Goal: Task Accomplishment & Management: Complete application form

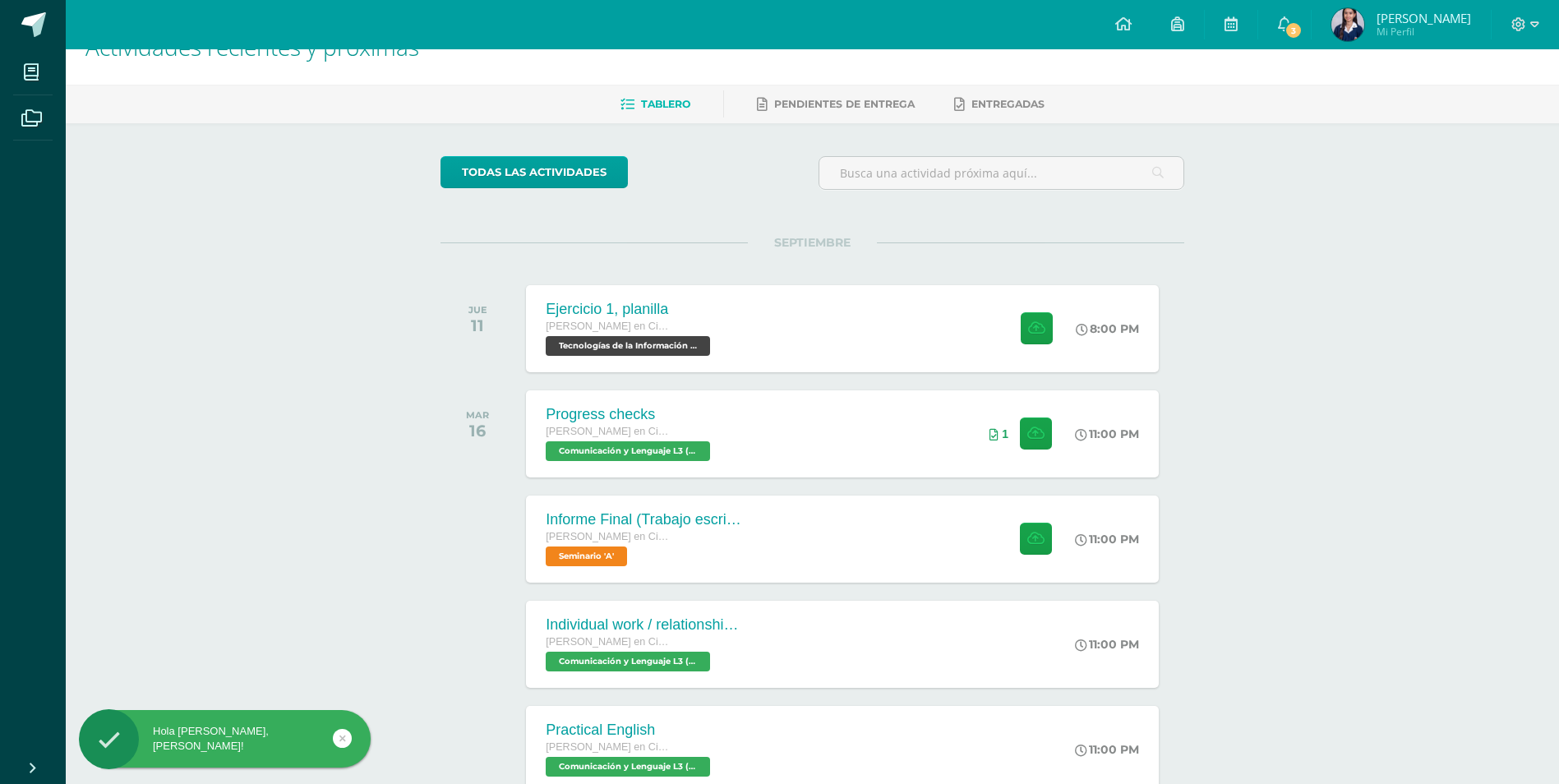
scroll to position [43, 0]
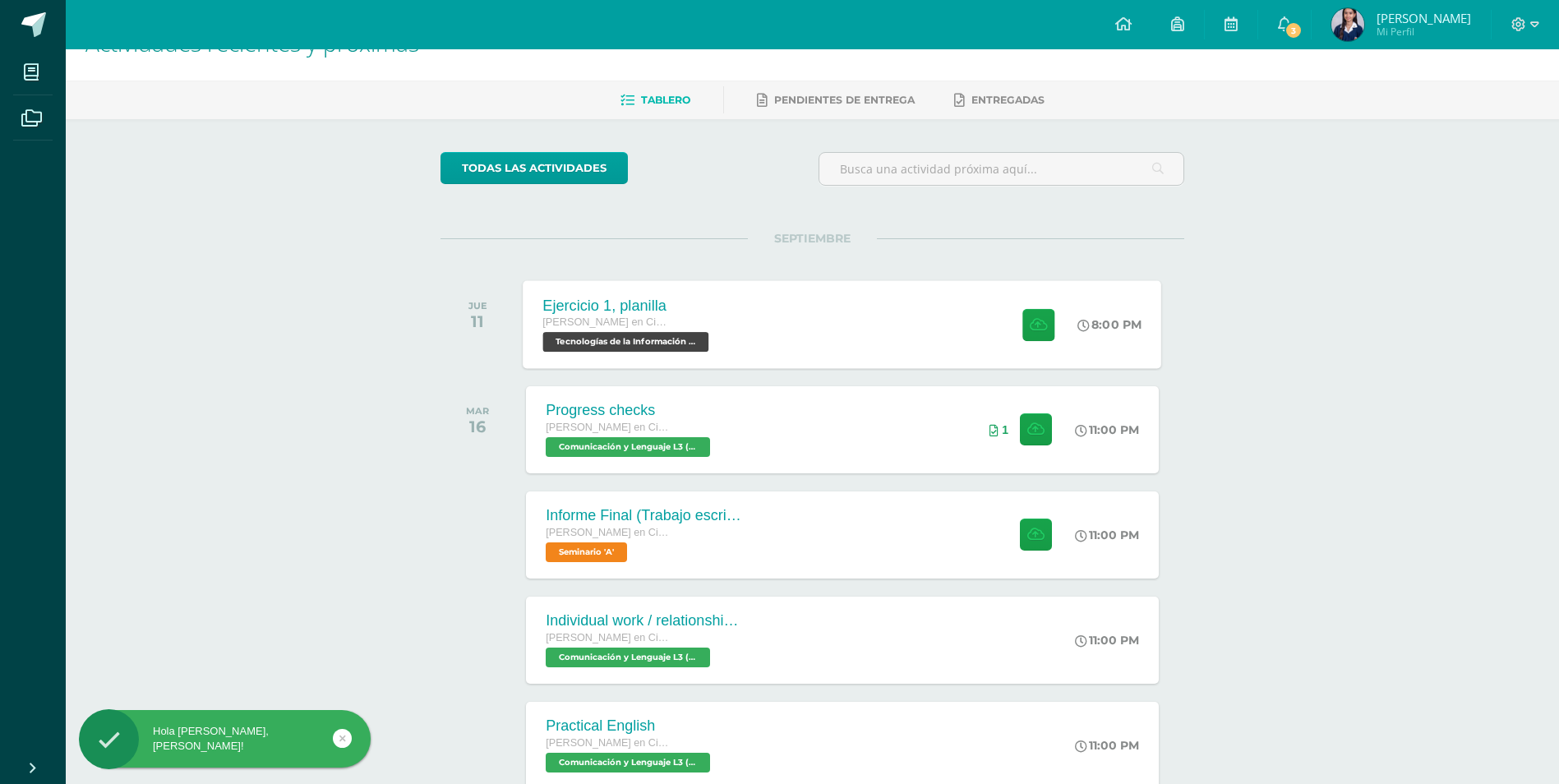
click at [951, 339] on div "Ejercicio 1, planilla [PERSON_NAME] en Ciencias y Letras Tecnologías de la Info…" at bounding box center [843, 323] width 638 height 88
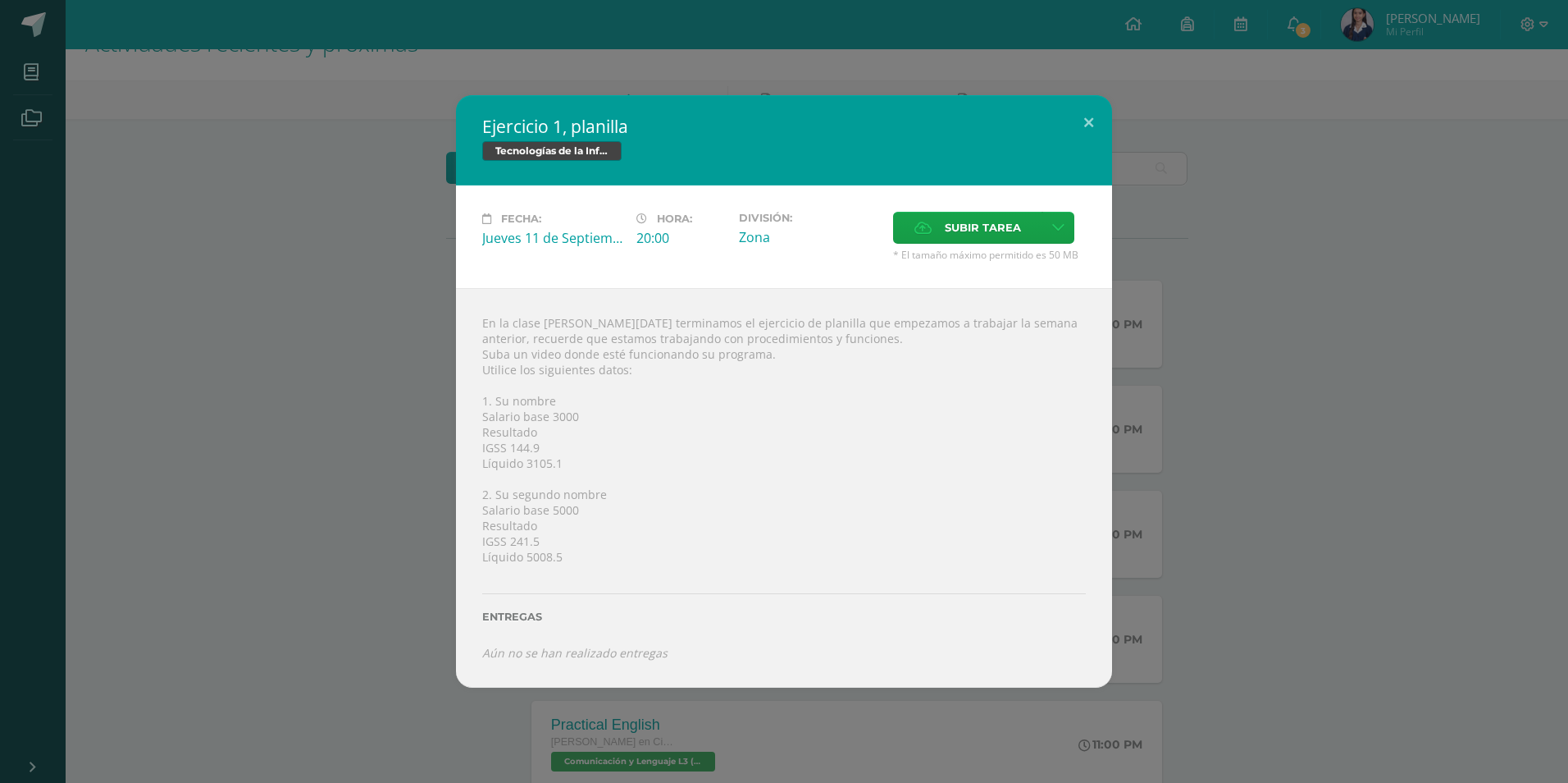
drag, startPoint x: 478, startPoint y: 398, endPoint x: 572, endPoint y: 563, distance: 189.9
click at [572, 563] on div "En la clase [PERSON_NAME][DATE] terminamos el ejercicio de planilla que empezam…" at bounding box center [784, 487] width 656 height 400
drag, startPoint x: 572, startPoint y: 563, endPoint x: 694, endPoint y: 482, distance: 146.4
click at [694, 482] on div "En la clase [PERSON_NAME][DATE] terminamos el ejercicio de planilla que empezam…" at bounding box center [784, 487] width 656 height 400
click at [947, 231] on span "Subir tarea" at bounding box center [983, 228] width 76 height 30
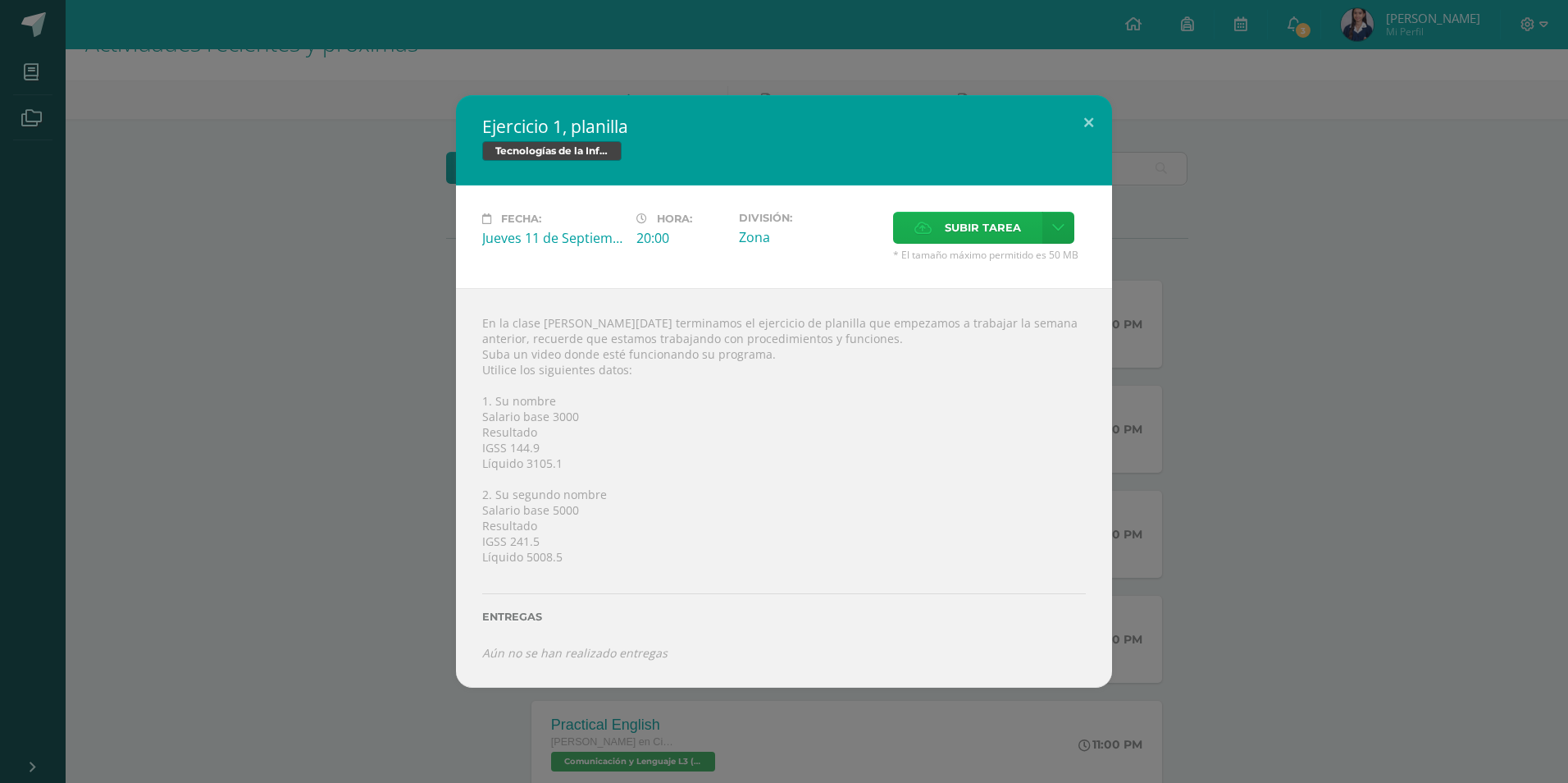
click at [0, 0] on input "Subir tarea" at bounding box center [0, 0] width 0 height 0
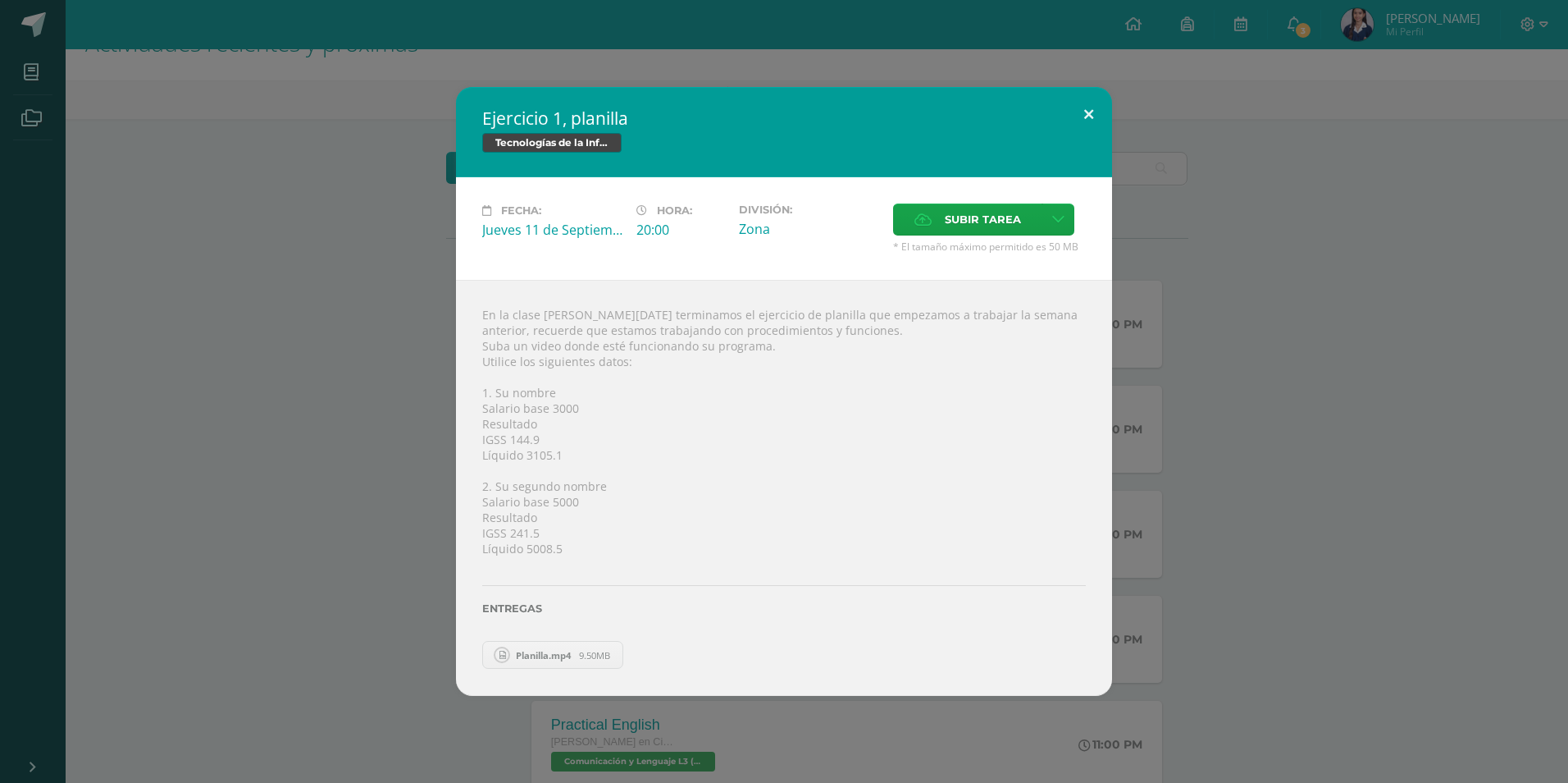
click at [1090, 112] on button at bounding box center [1088, 115] width 47 height 56
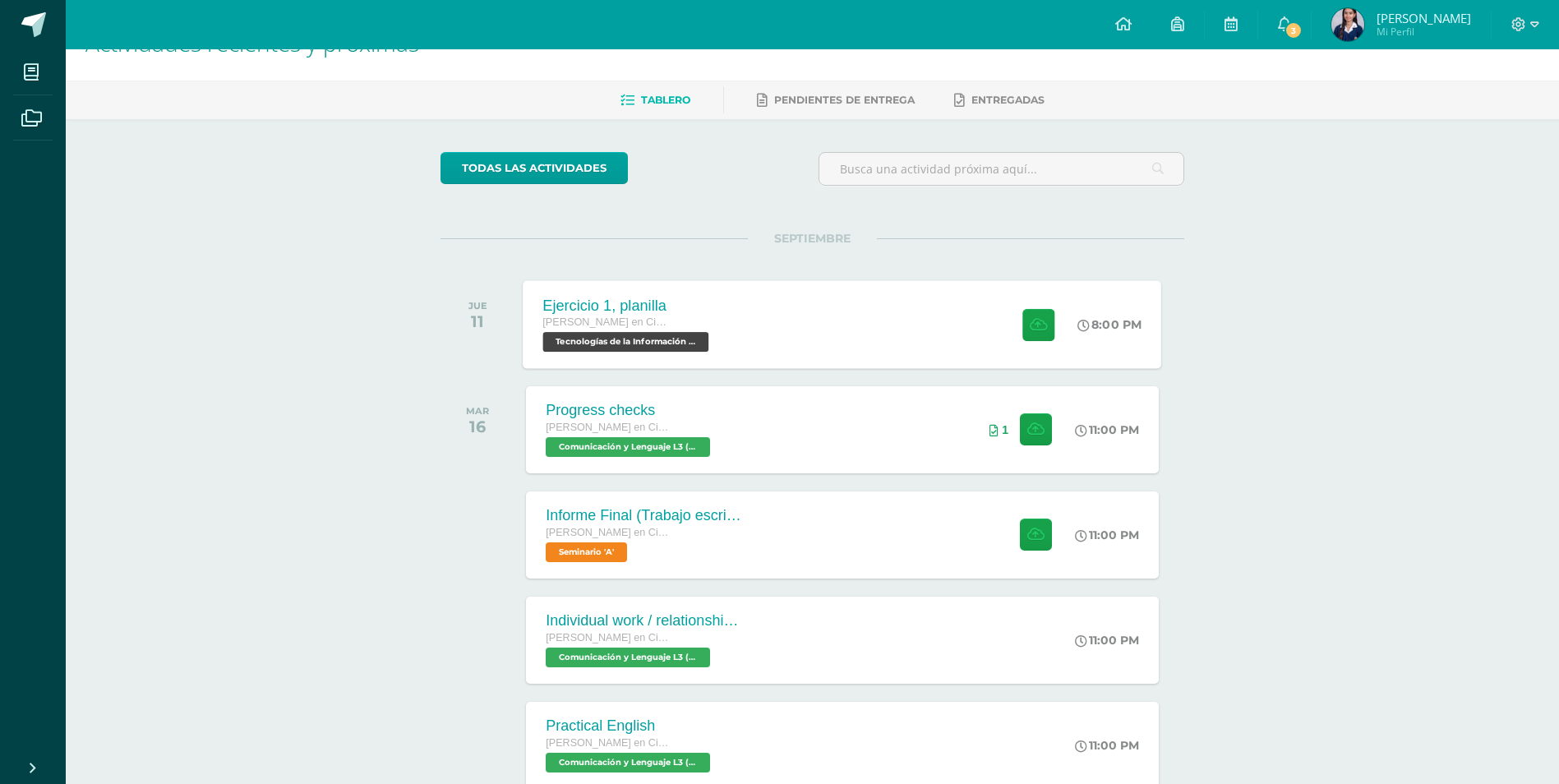
click at [839, 356] on div "Ejercicio 1, planilla [PERSON_NAME] en Ciencias y Letras Tecnologías de la Info…" at bounding box center [843, 323] width 638 height 88
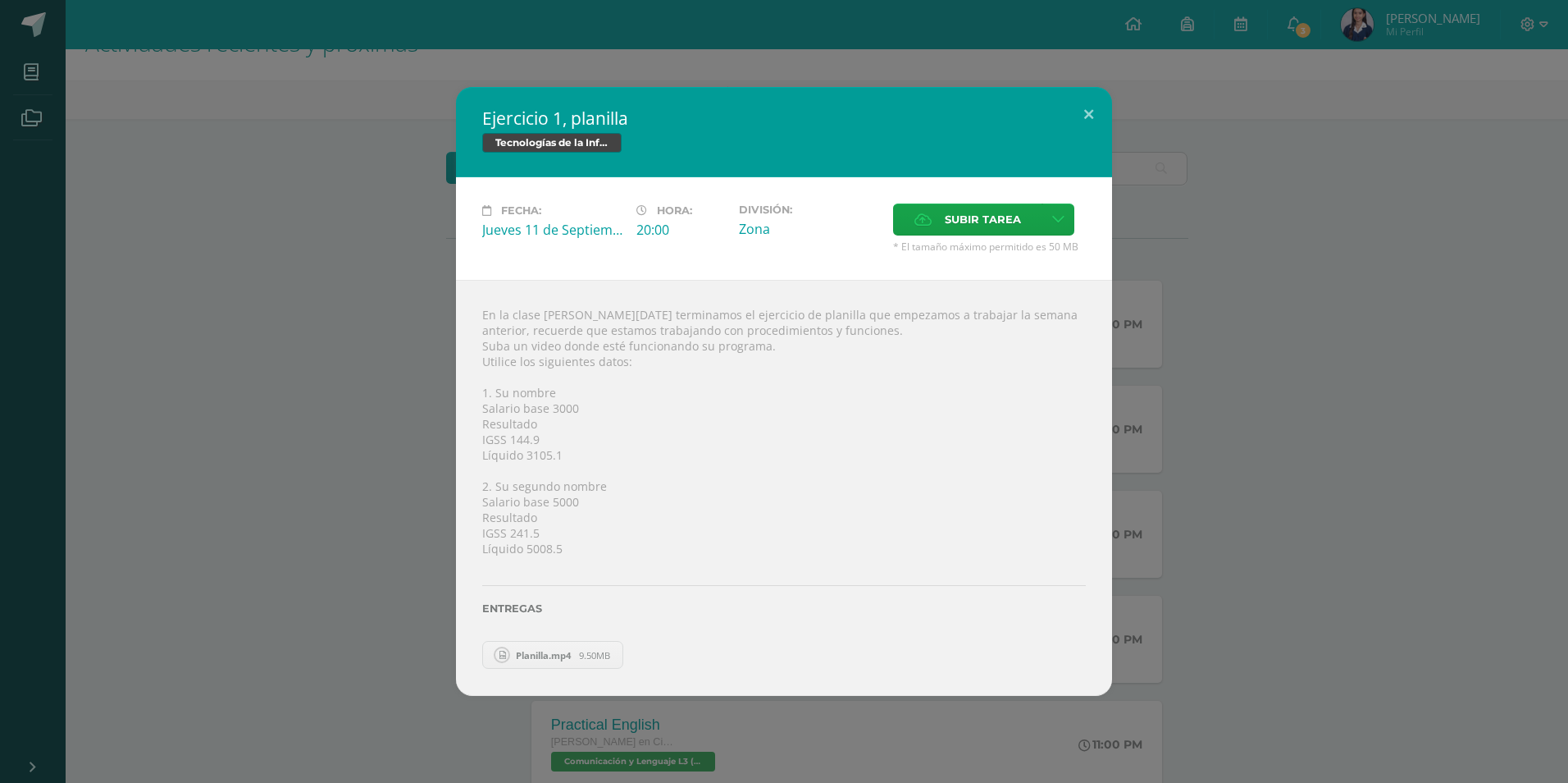
click at [566, 652] on span "Planilla.mp4" at bounding box center [543, 655] width 71 height 12
click at [935, 214] on label "Subir tarea" at bounding box center [967, 219] width 149 height 32
click at [0, 0] on input "Subir tarea" at bounding box center [0, 0] width 0 height 0
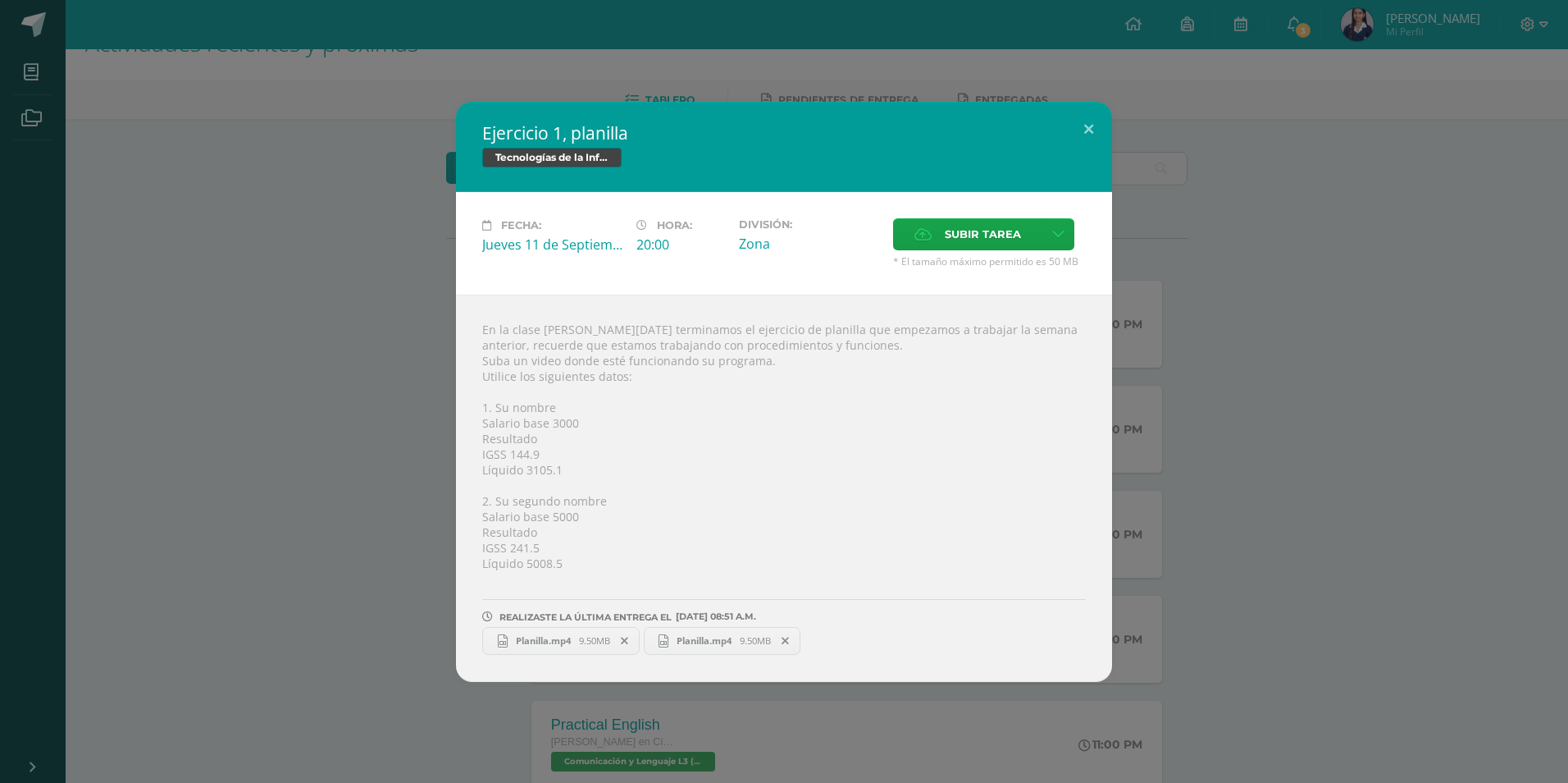
click at [789, 639] on icon at bounding box center [785, 640] width 7 height 11
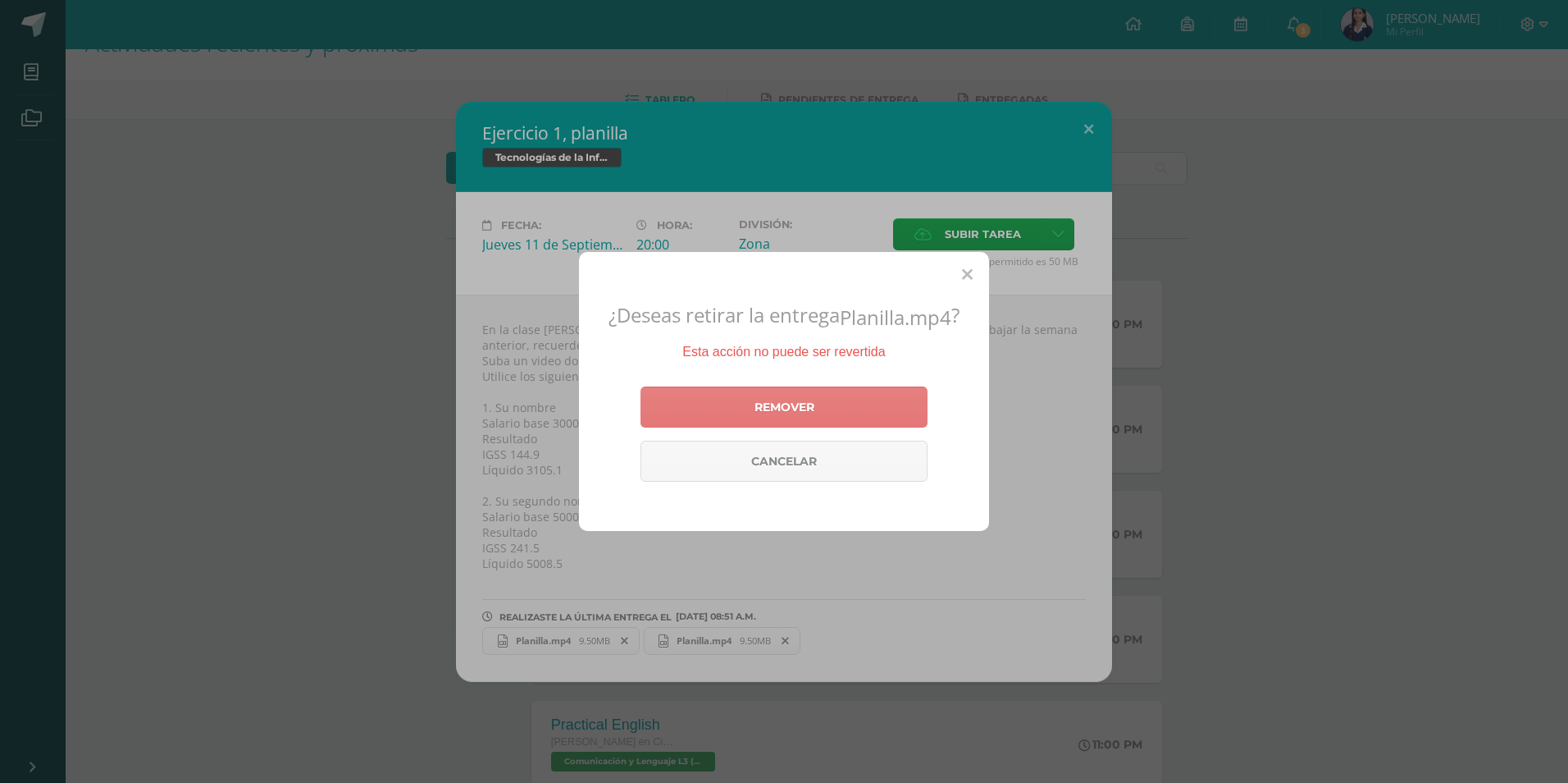
click at [857, 410] on link "Remover" at bounding box center [784, 407] width 287 height 41
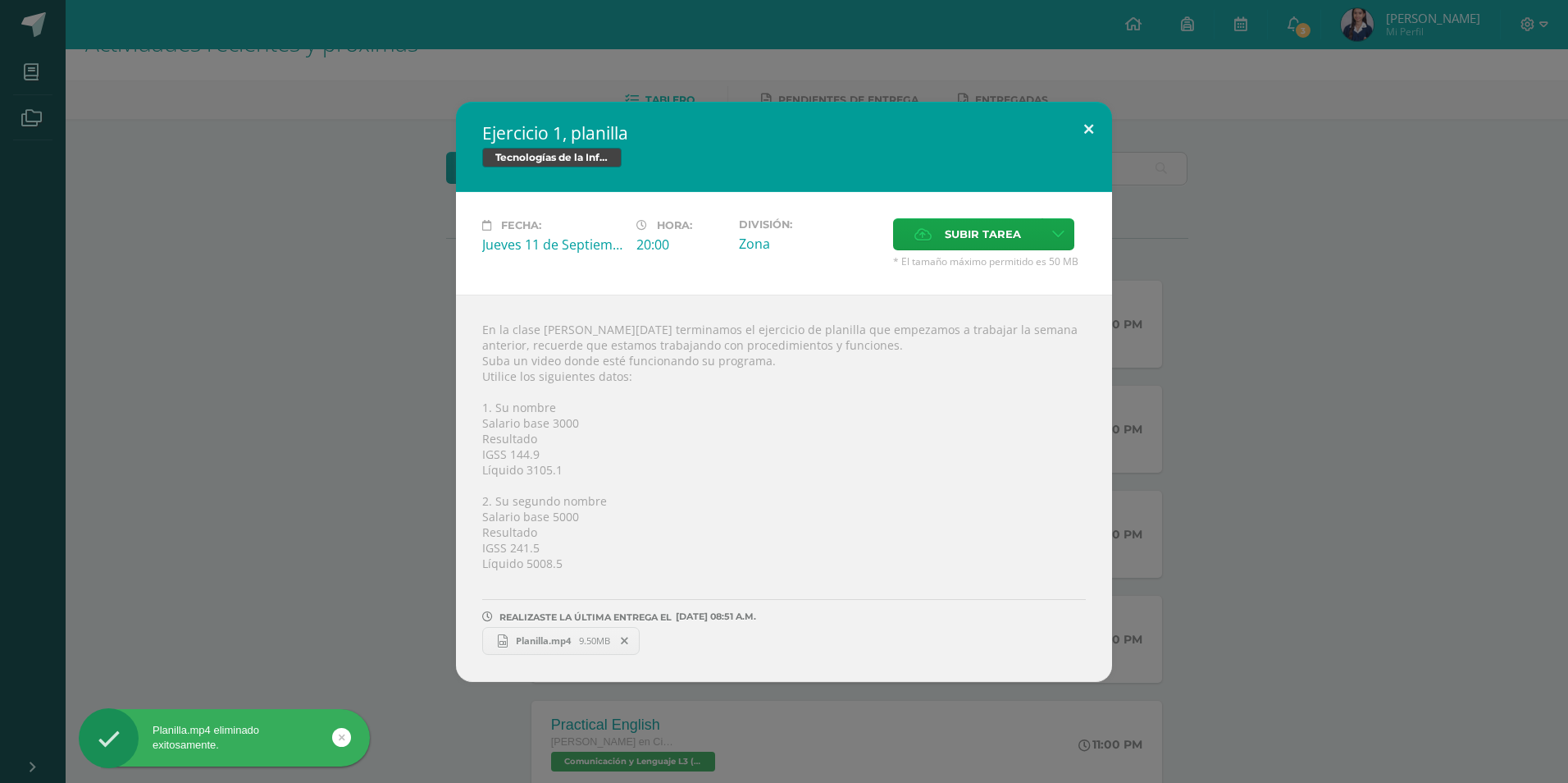
click at [1086, 129] on button at bounding box center [1088, 129] width 47 height 56
